Goal: Complete application form

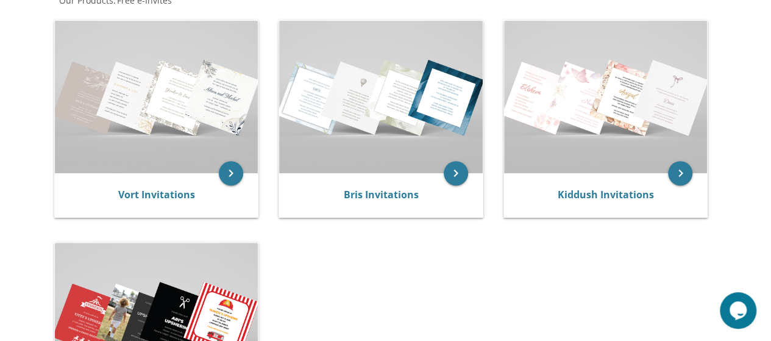
scroll to position [255, 0]
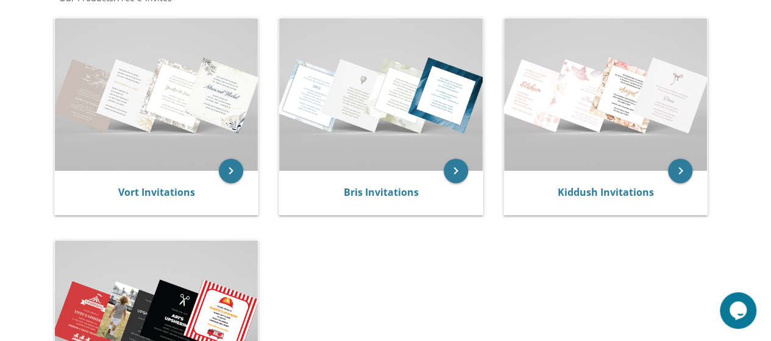
drag, startPoint x: 779, startPoint y: 62, endPoint x: 779, endPoint y: 148, distance: 86.5
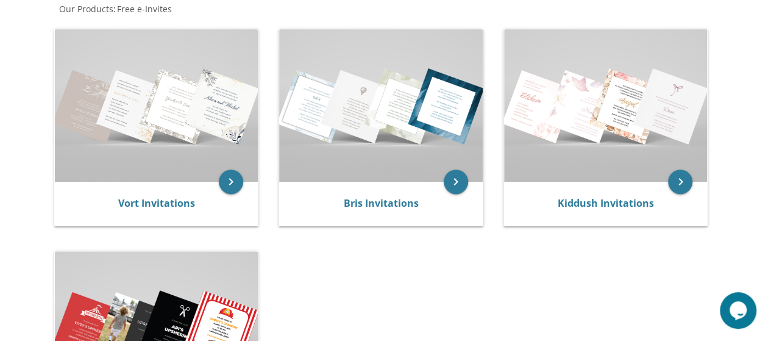
scroll to position [245, 0]
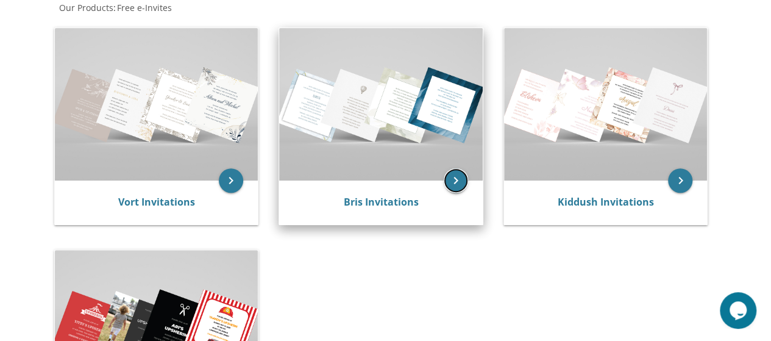
click at [454, 174] on icon "keyboard_arrow_right" at bounding box center [456, 180] width 24 height 24
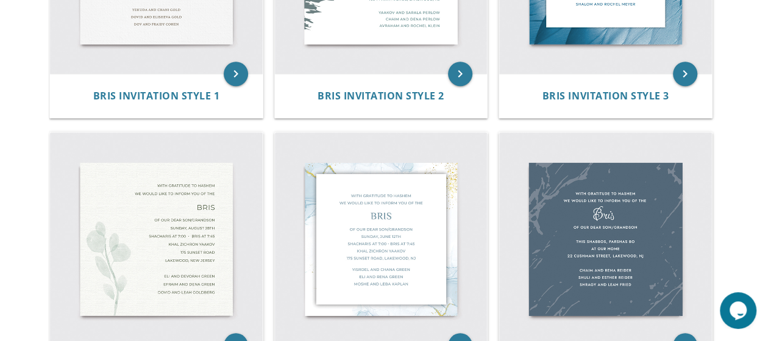
scroll to position [479, 0]
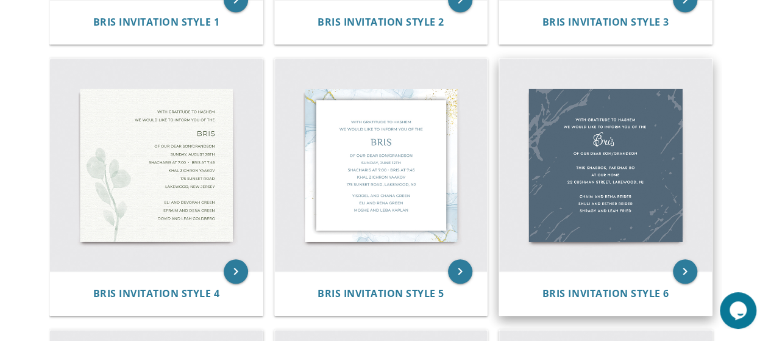
click at [645, 163] on img at bounding box center [605, 164] width 213 height 213
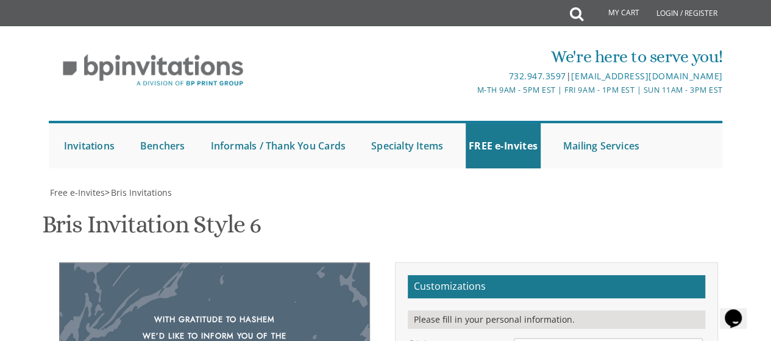
scroll to position [239, 0]
drag, startPoint x: 620, startPoint y: 108, endPoint x: 502, endPoint y: 101, distance: 118.5
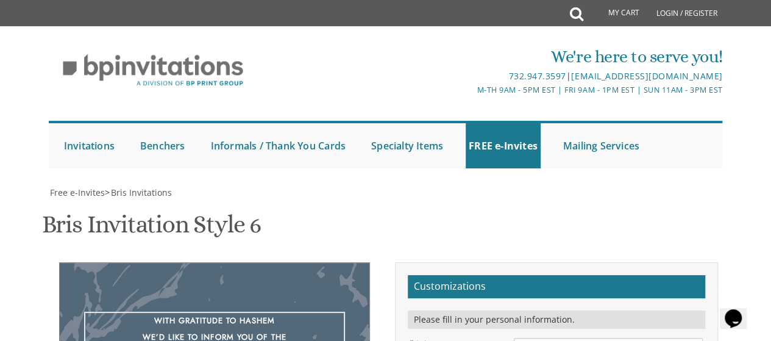
drag, startPoint x: 642, startPoint y: 114, endPoint x: 573, endPoint y: 109, distance: 69.0
type textarea "We’d like to invite you to a"
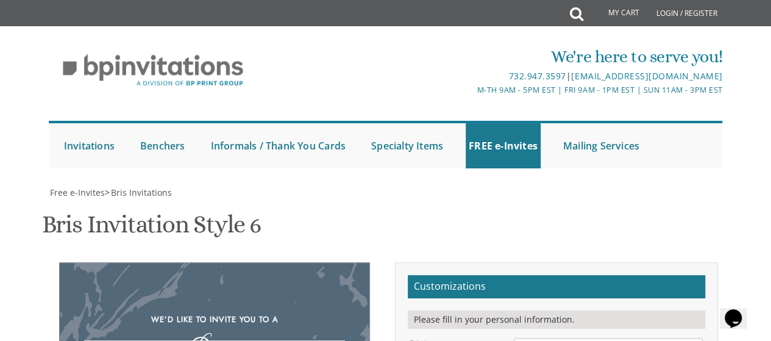
type textarea "B"
type textarea "Kiddush Preidah"
drag, startPoint x: 629, startPoint y: 186, endPoint x: 598, endPoint y: 193, distance: 31.3
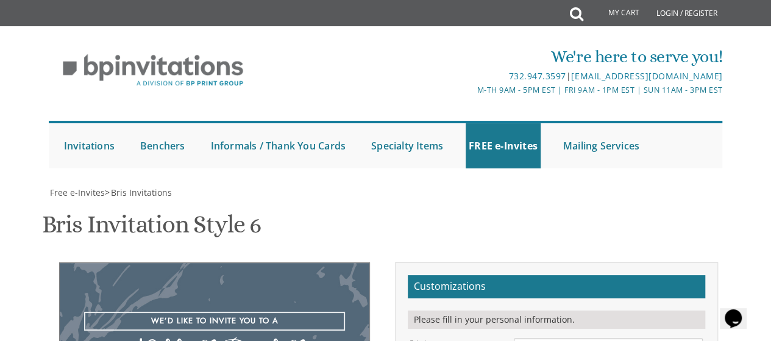
type textarea "We’d like to invite you to a Kiddush Preidah for"
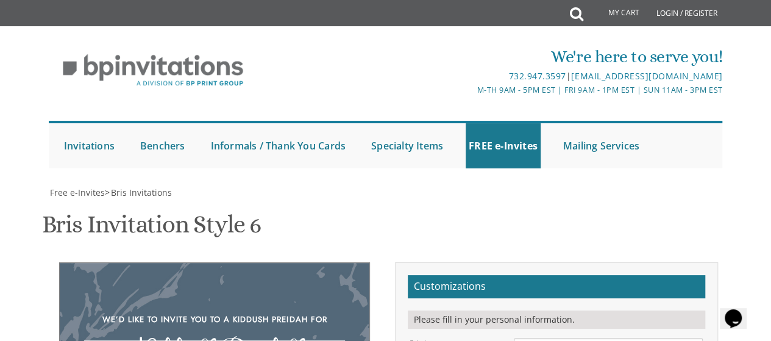
type textarea "K"
type textarea "Yehuda"
drag, startPoint x: 627, startPoint y: 183, endPoint x: 504, endPoint y: 185, distance: 122.5
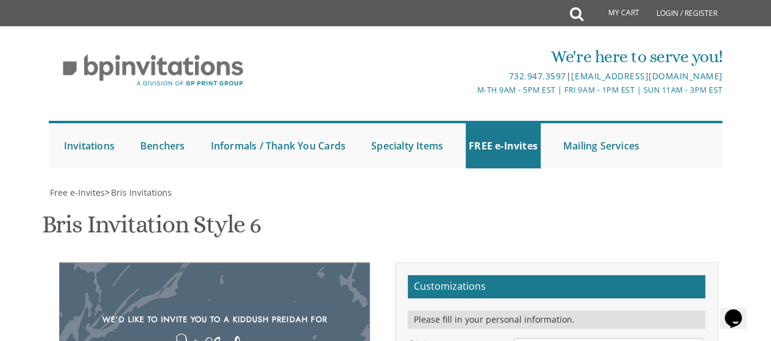
type textarea "This Shabbos, Parshas Bo at our home [STREET_ADDRESS][PERSON_NAME]"
drag, startPoint x: 614, startPoint y: 294, endPoint x: 472, endPoint y: 239, distance: 152.7
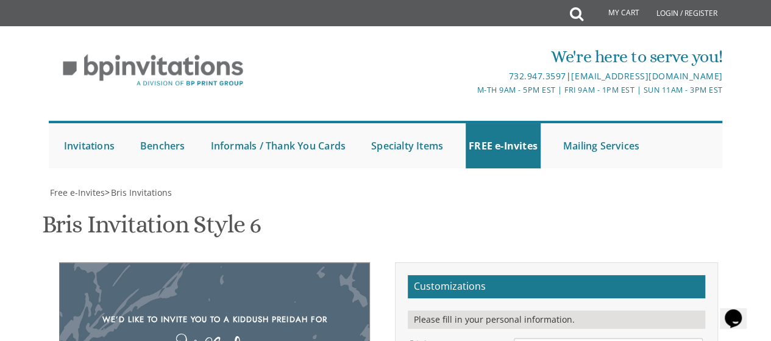
type textarea "[PERSON_NAME] and [PERSON_NAME]"
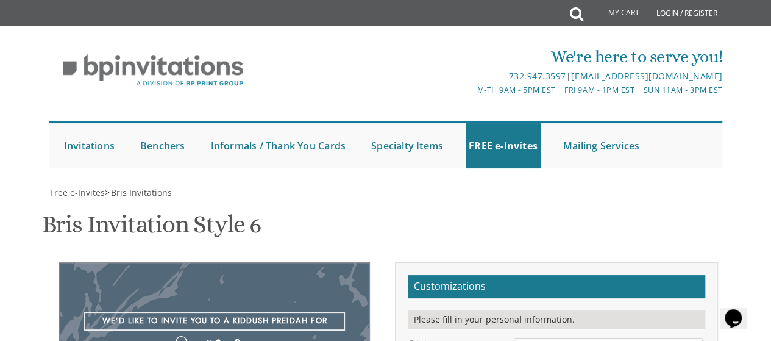
scroll to position [9, 0]
type textarea "We’d like to invite you to a Kiddush Preidah for"
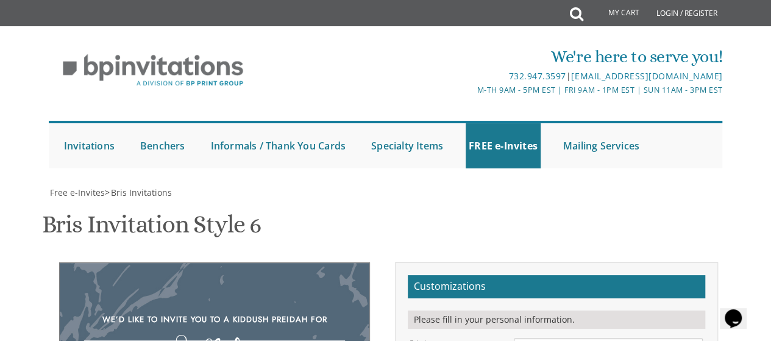
type textarea "Yehuda"
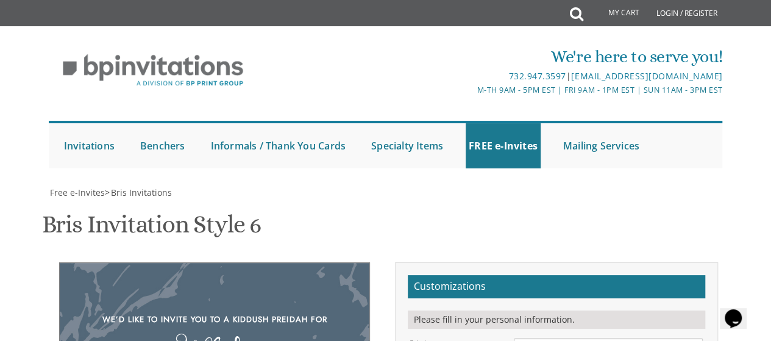
drag, startPoint x: 632, startPoint y: 182, endPoint x: 509, endPoint y: 169, distance: 123.2
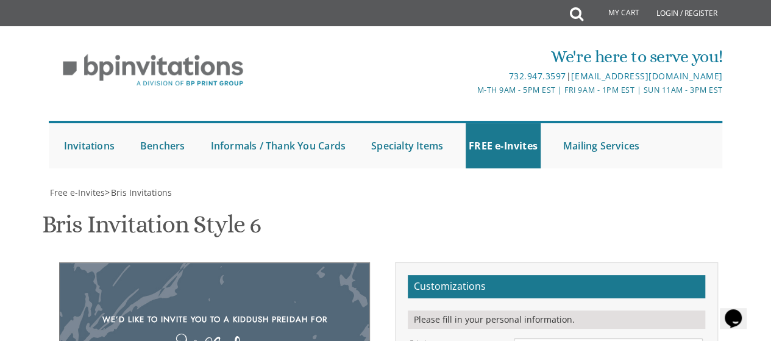
scroll to position [234, 0]
type textarea "This Shabbos, [PERSON_NAME] Re'eh at our home [STREET_ADDRESS]"
